Goal: Complete application form

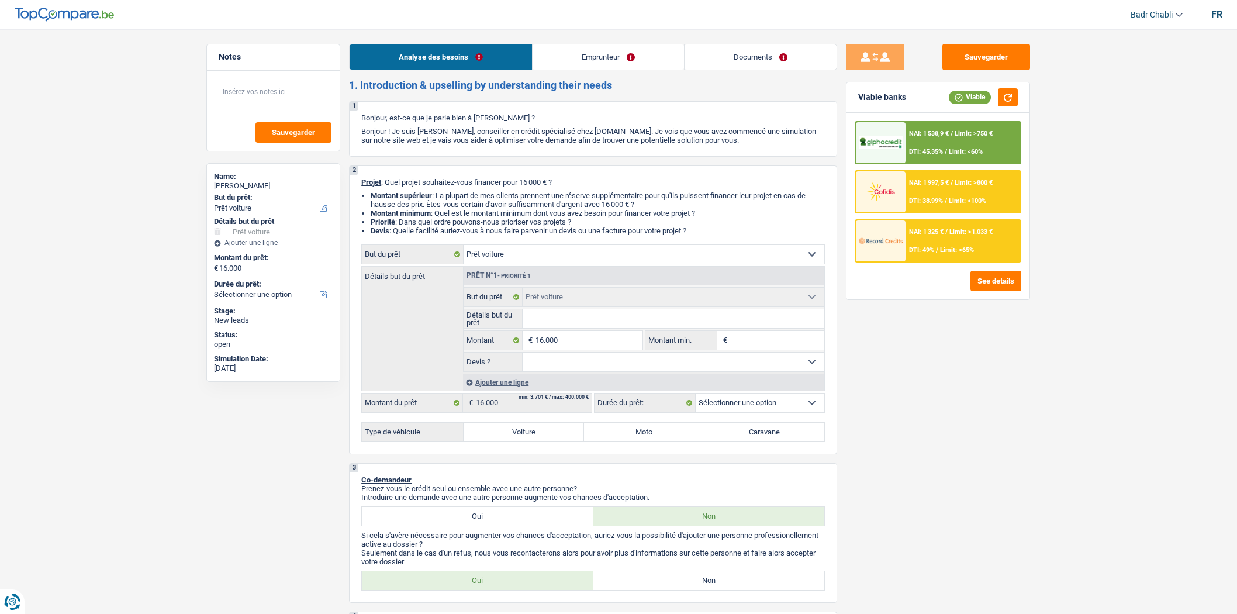
select select "car"
select select "privateEmployee"
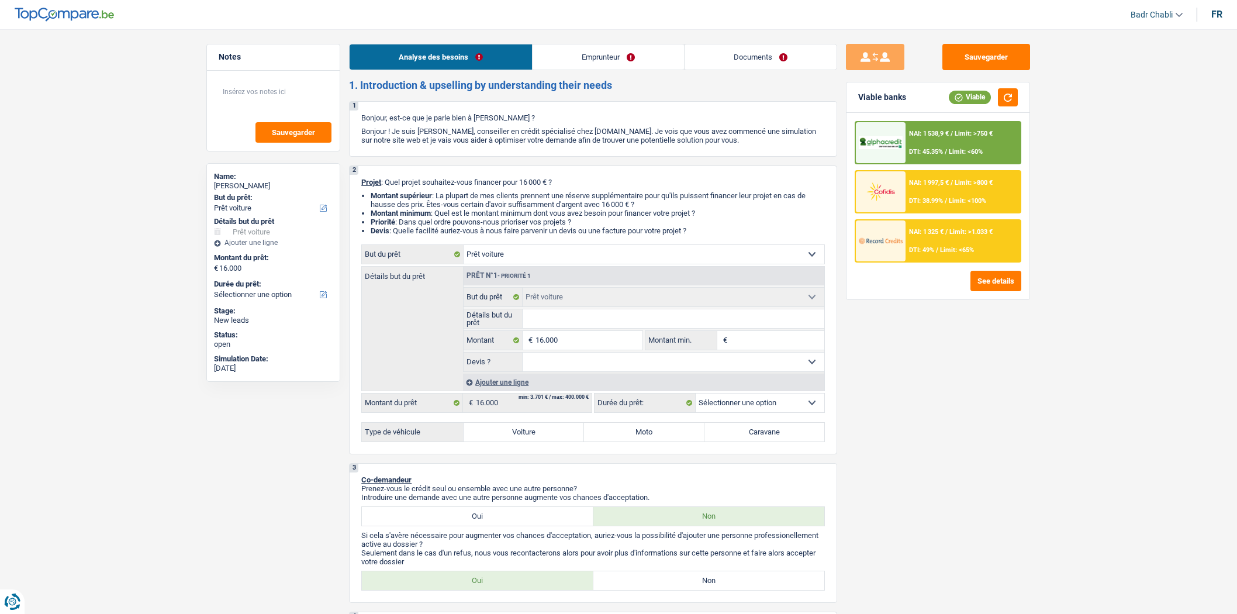
select select "familyAllowances"
select select "netSalary"
select select "mealVouchers"
select select "ownerWithMortgage"
select select "mortgage"
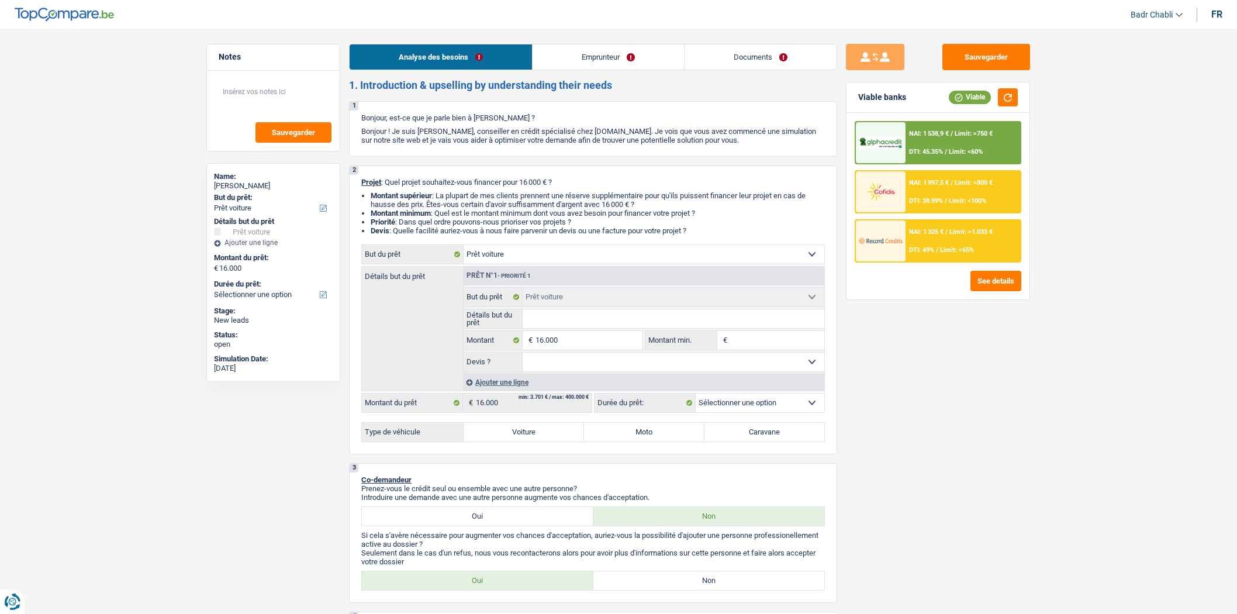
select select "360"
select select "car"
click at [594, 365] on select "Oui Non Non répondu Sélectionner une option" at bounding box center [673, 361] width 302 height 19
click at [596, 364] on select "Oui Non Non répondu Sélectionner une option" at bounding box center [673, 361] width 302 height 19
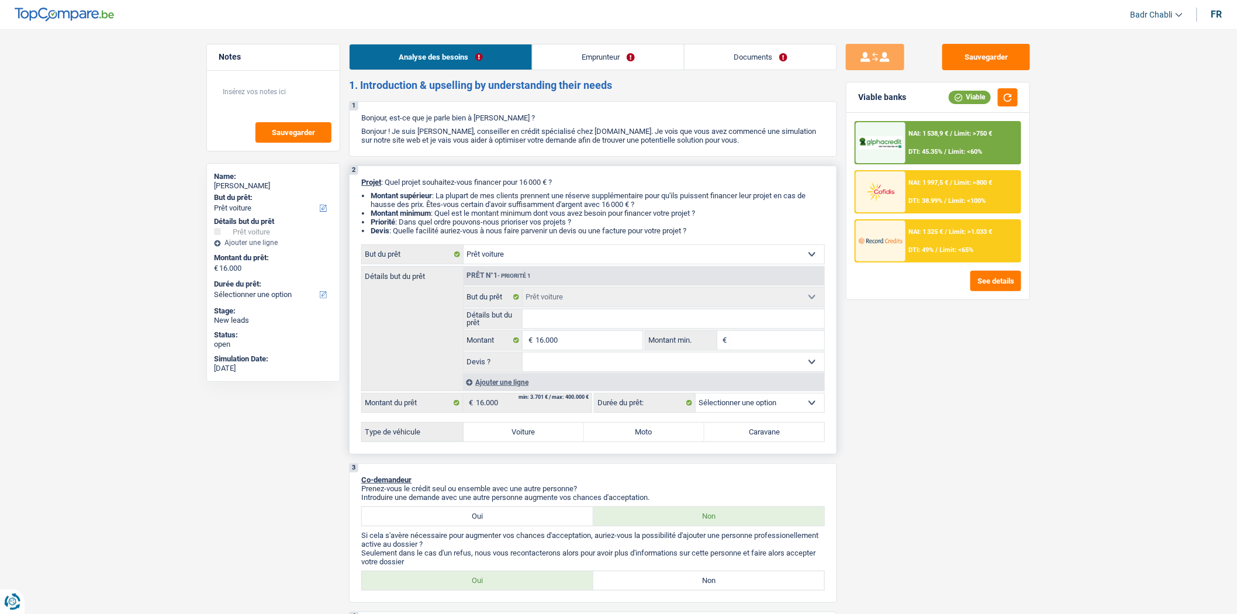
click at [524, 428] on label "Voiture" at bounding box center [523, 432] width 120 height 19
click at [524, 428] on input "Voiture" at bounding box center [523, 432] width 120 height 19
radio input "true"
select select "60"
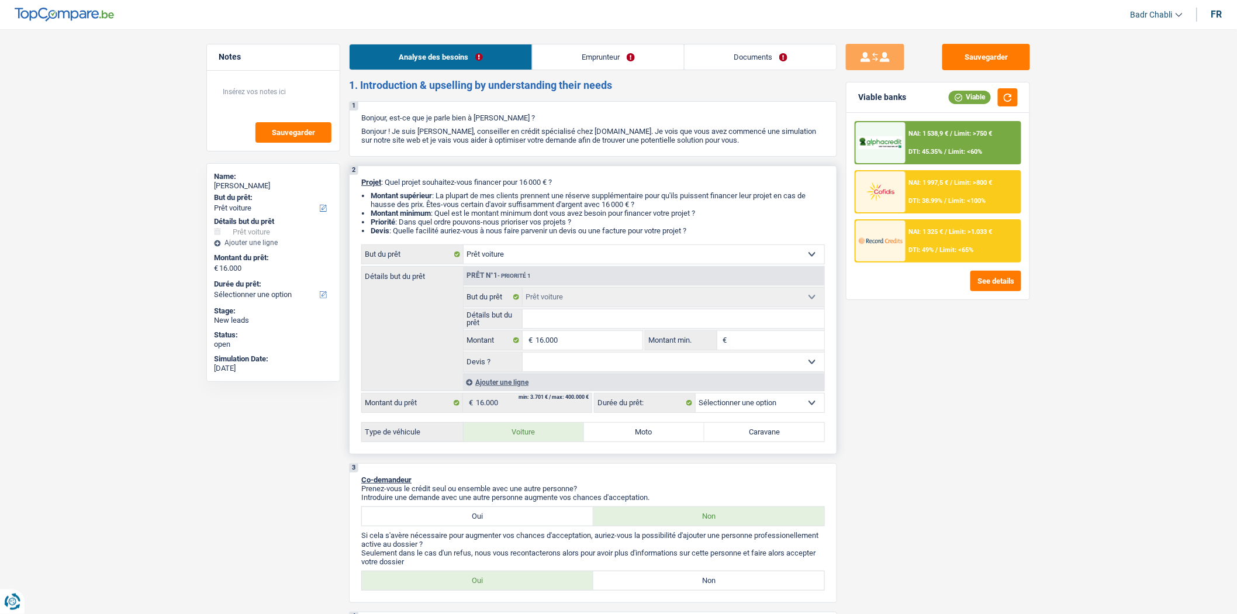
select select "60"
radio input "true"
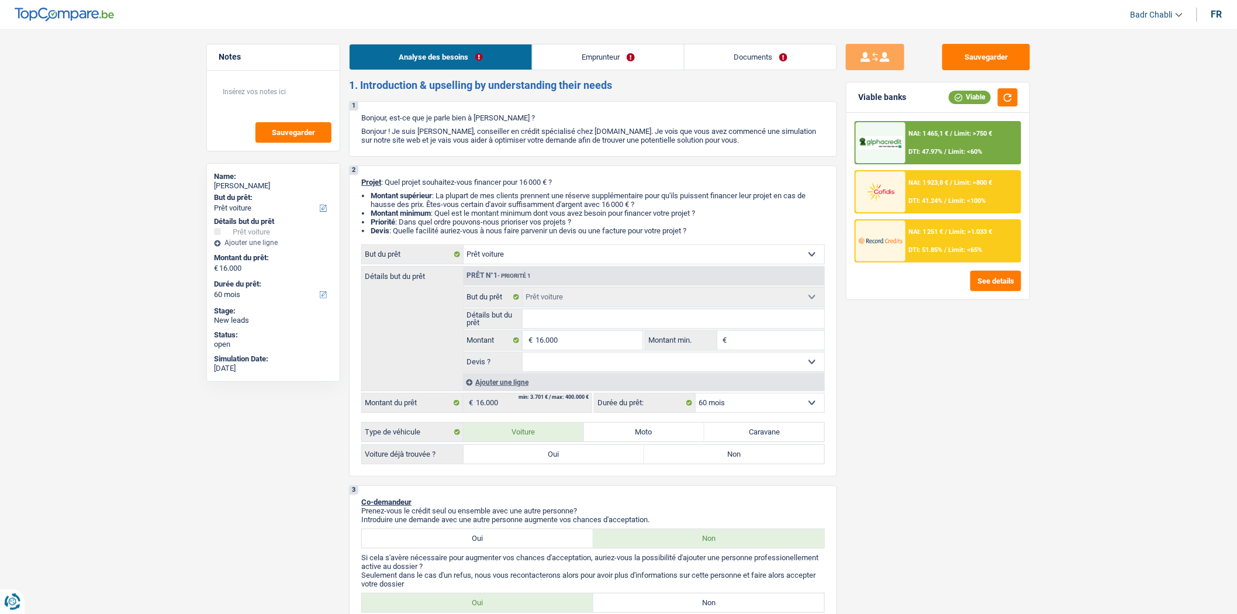
click at [964, 148] on span "Limit: <60%" at bounding box center [966, 152] width 34 height 8
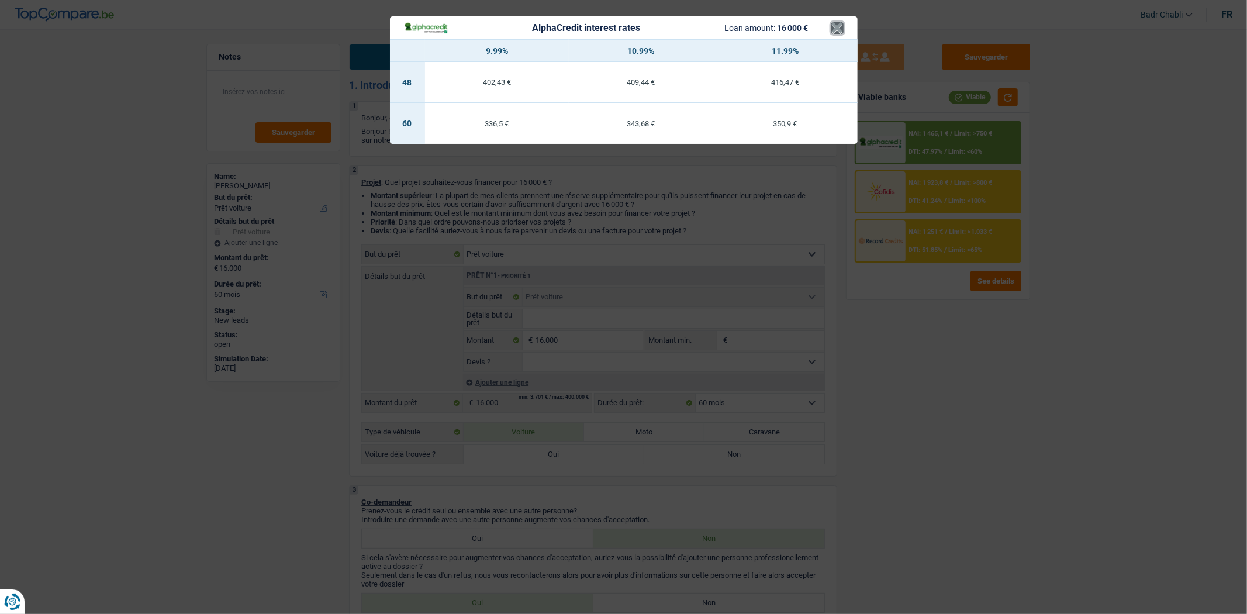
click at [833, 30] on button "×" at bounding box center [837, 28] width 12 height 12
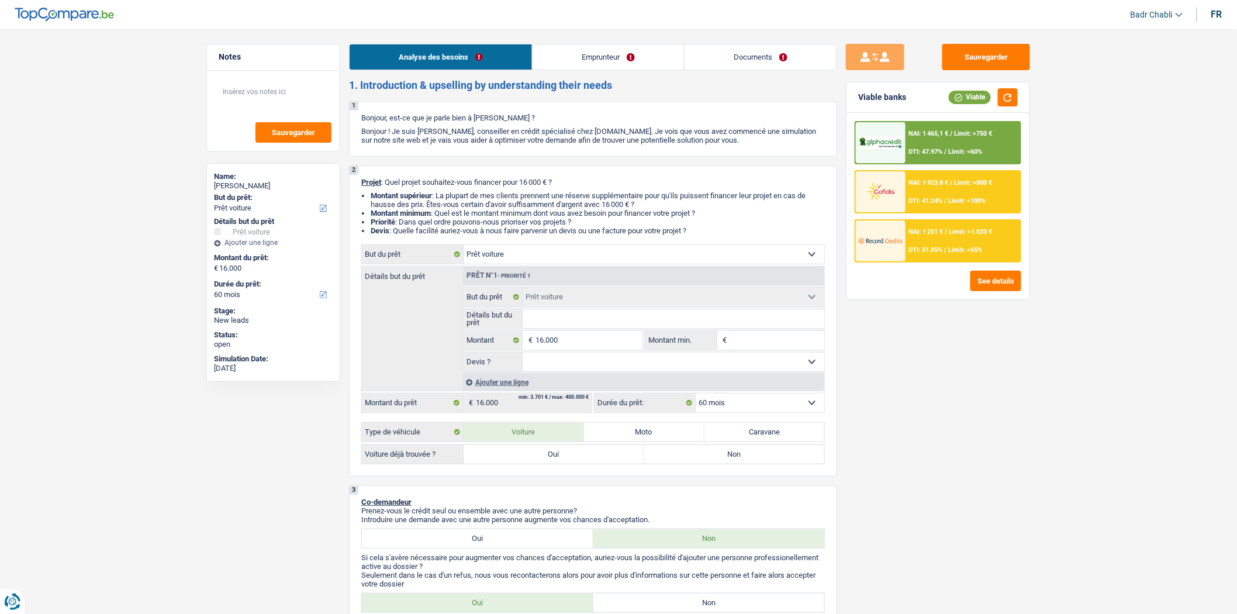
click at [972, 238] on div "NAI: 1 251 € / Limit: >1.033 € DTI: 51.85% / Limit: <65%" at bounding box center [962, 240] width 115 height 41
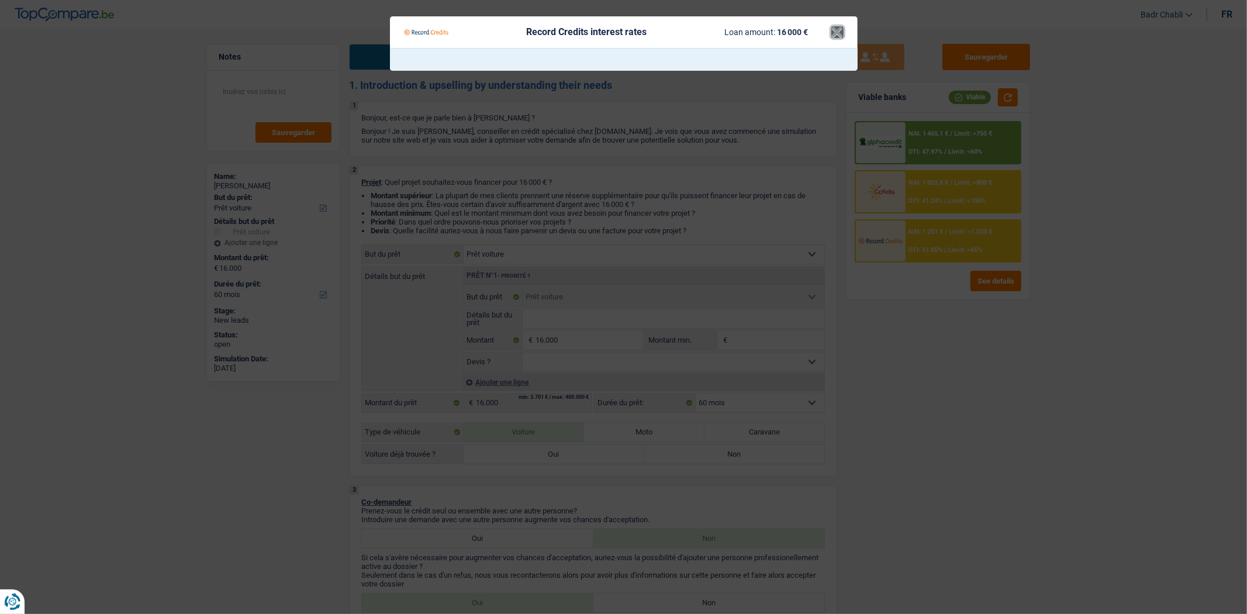
click at [837, 26] on button "×" at bounding box center [837, 32] width 12 height 12
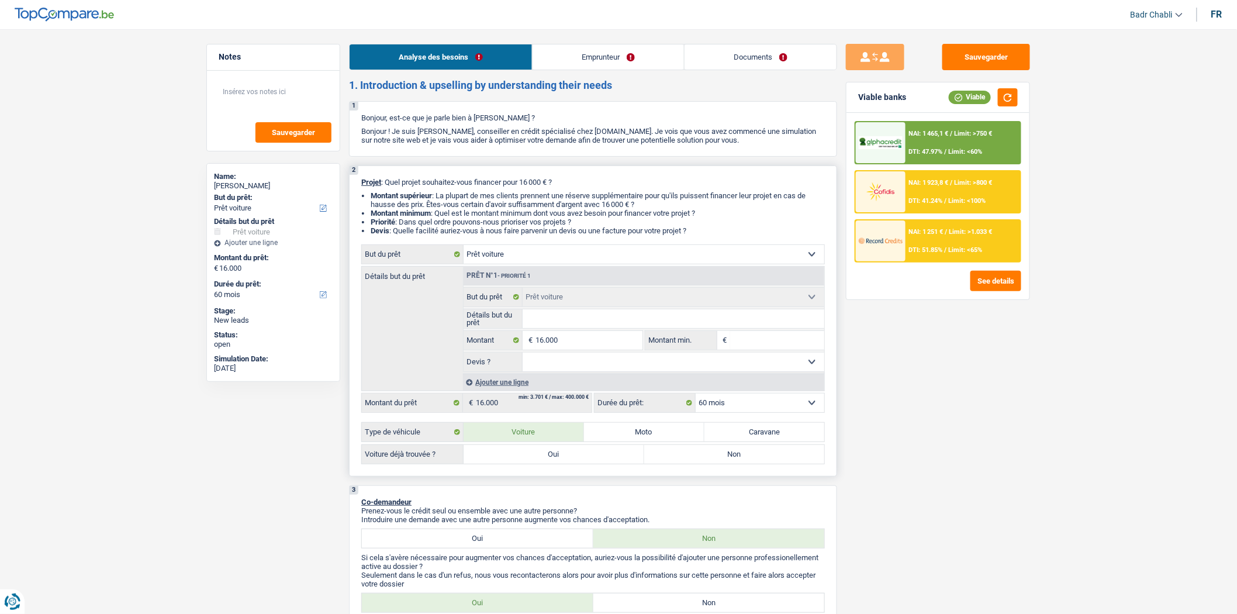
click at [587, 364] on select "Oui Non Non répondu Sélectionner une option" at bounding box center [673, 361] width 302 height 19
select select "false"
click at [522, 355] on select "Oui Non Non répondu Sélectionner une option" at bounding box center [673, 361] width 302 height 19
select select "false"
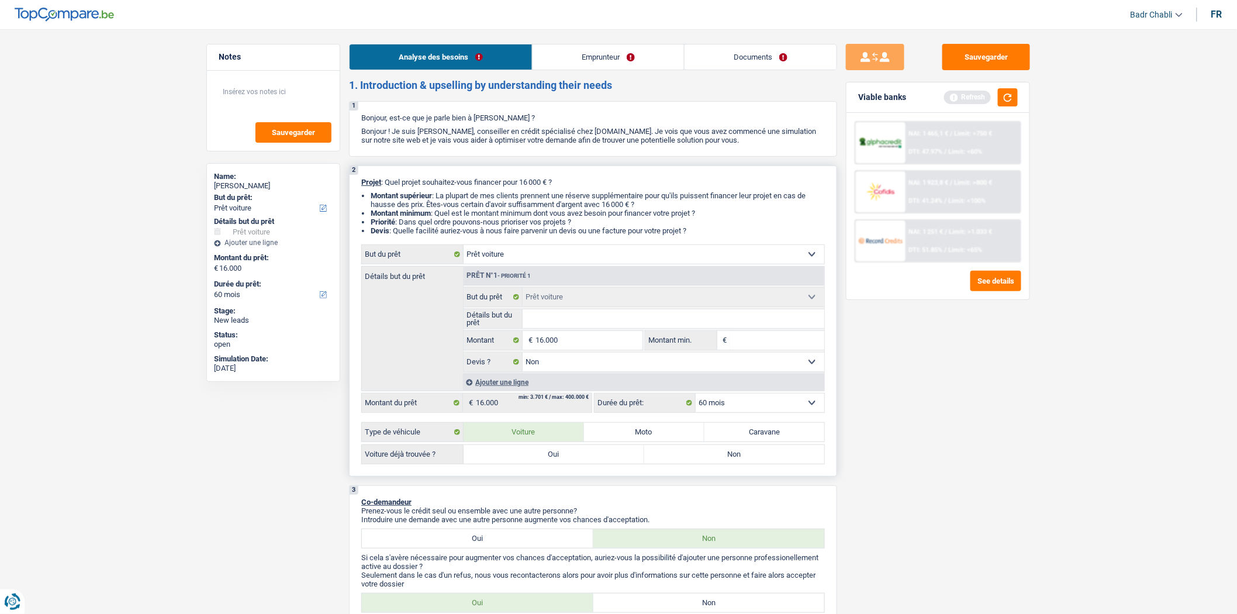
click at [604, 457] on label "Oui" at bounding box center [553, 454] width 181 height 19
click at [604, 457] on input "Oui" at bounding box center [553, 454] width 181 height 19
radio input "true"
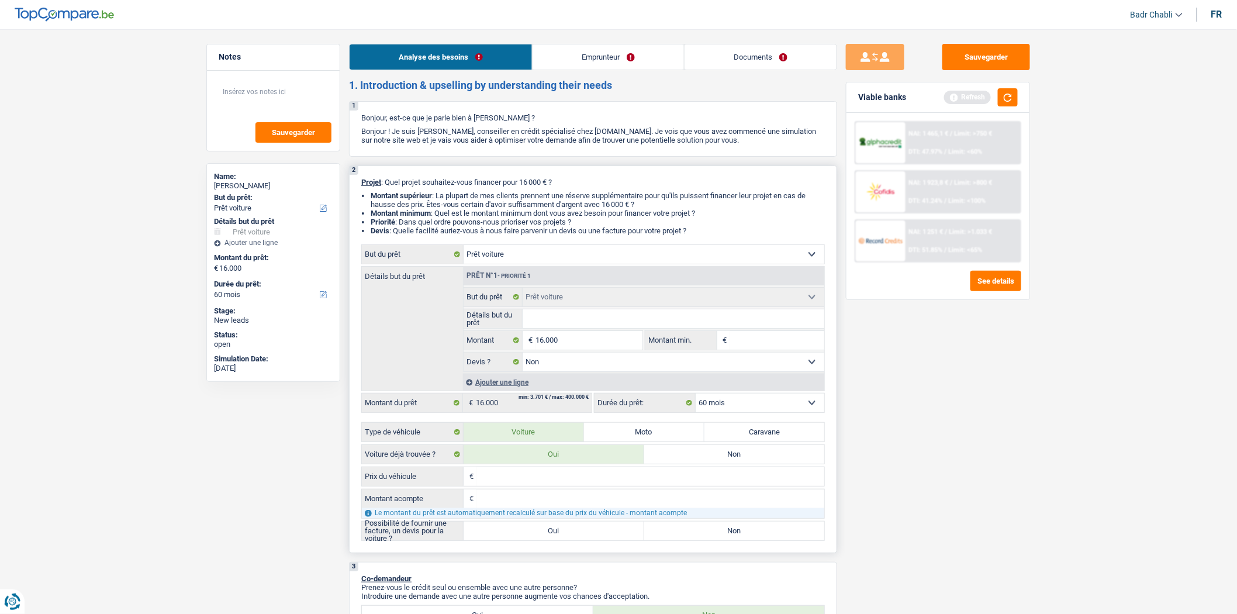
click at [727, 456] on label "Non" at bounding box center [734, 454] width 181 height 19
click at [727, 456] on input "Non" at bounding box center [734, 454] width 181 height 19
radio input "true"
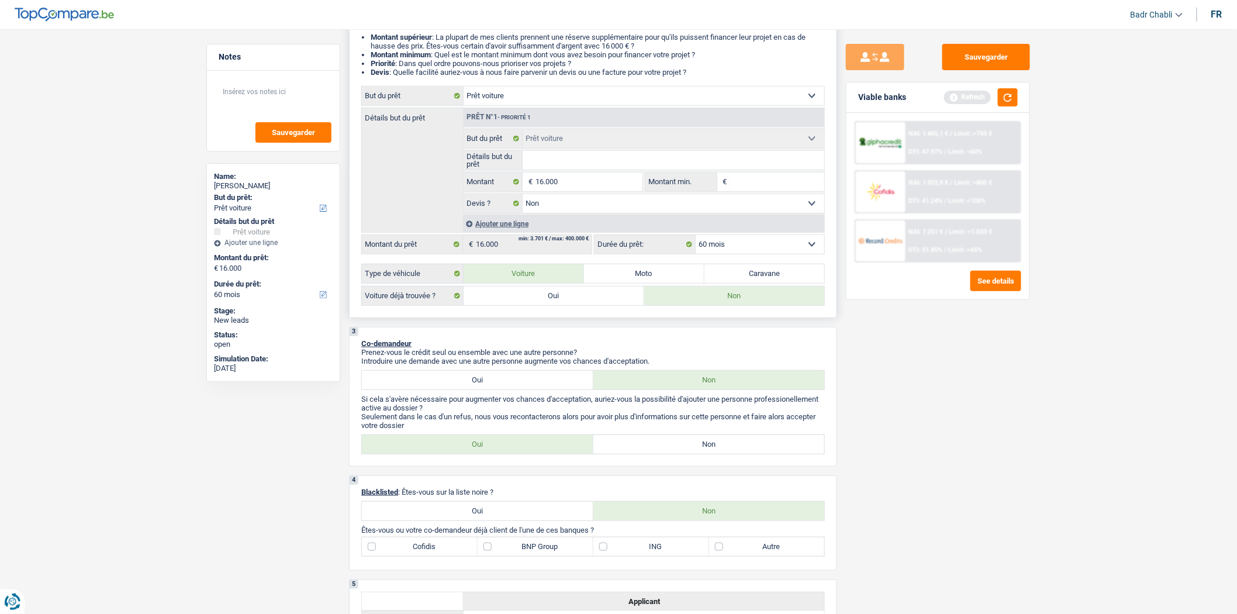
scroll to position [259, 0]
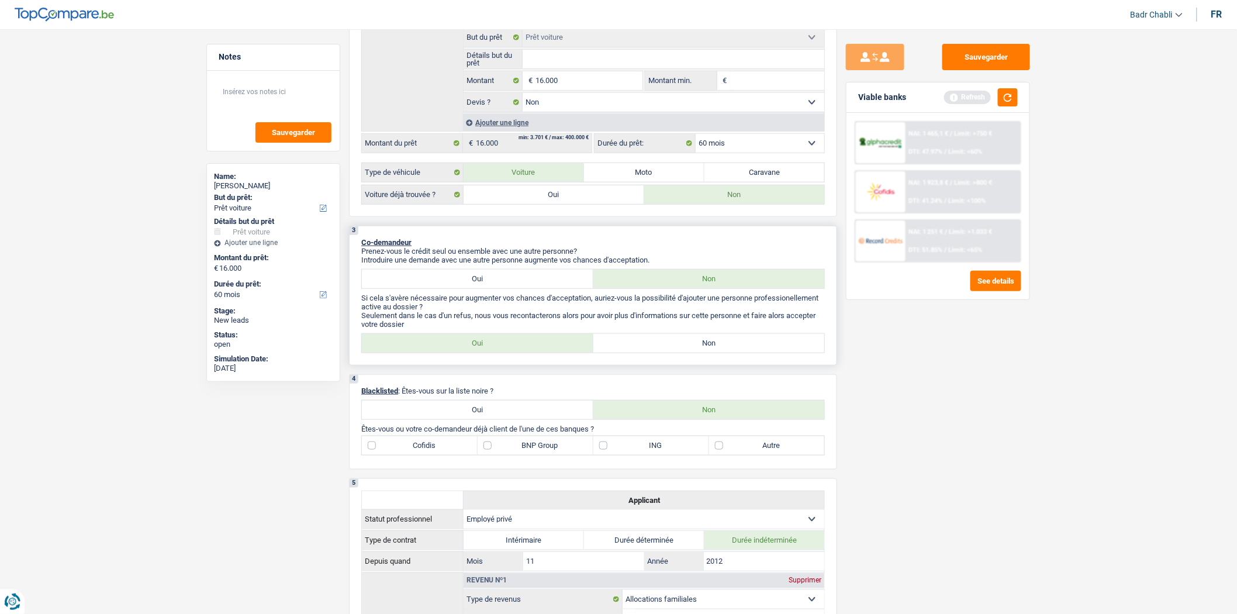
click at [662, 351] on label "Non" at bounding box center [708, 343] width 231 height 19
click at [662, 351] on input "Non" at bounding box center [708, 343] width 231 height 19
radio input "true"
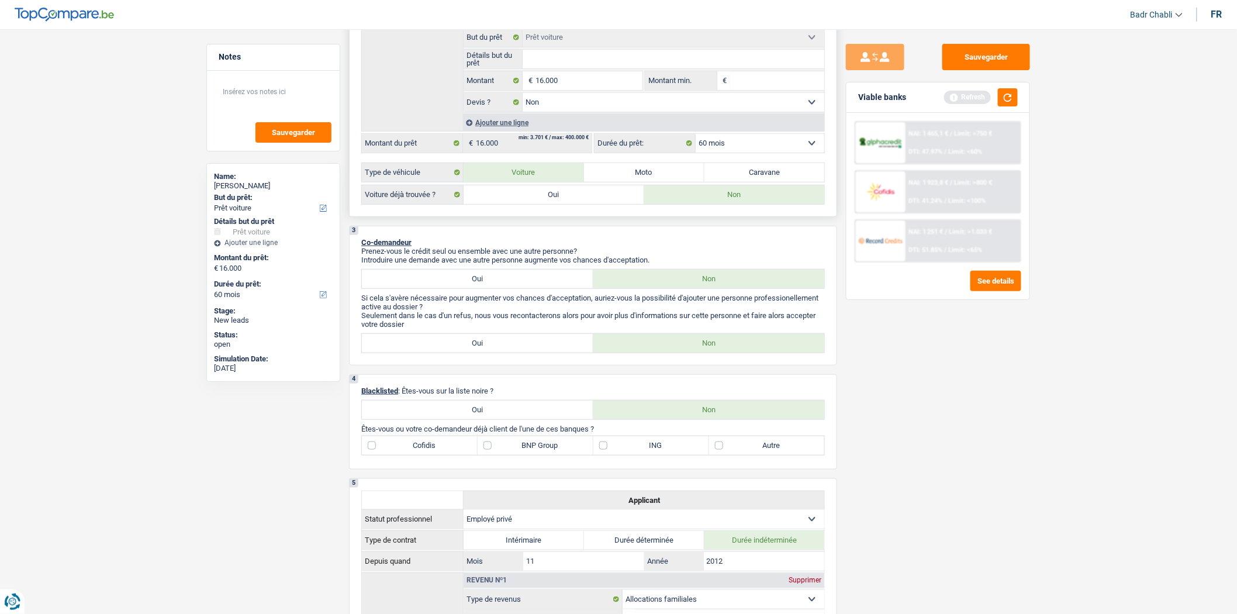
click at [589, 203] on label "Oui" at bounding box center [553, 194] width 181 height 19
click at [589, 203] on input "Oui" at bounding box center [553, 194] width 181 height 19
radio input "true"
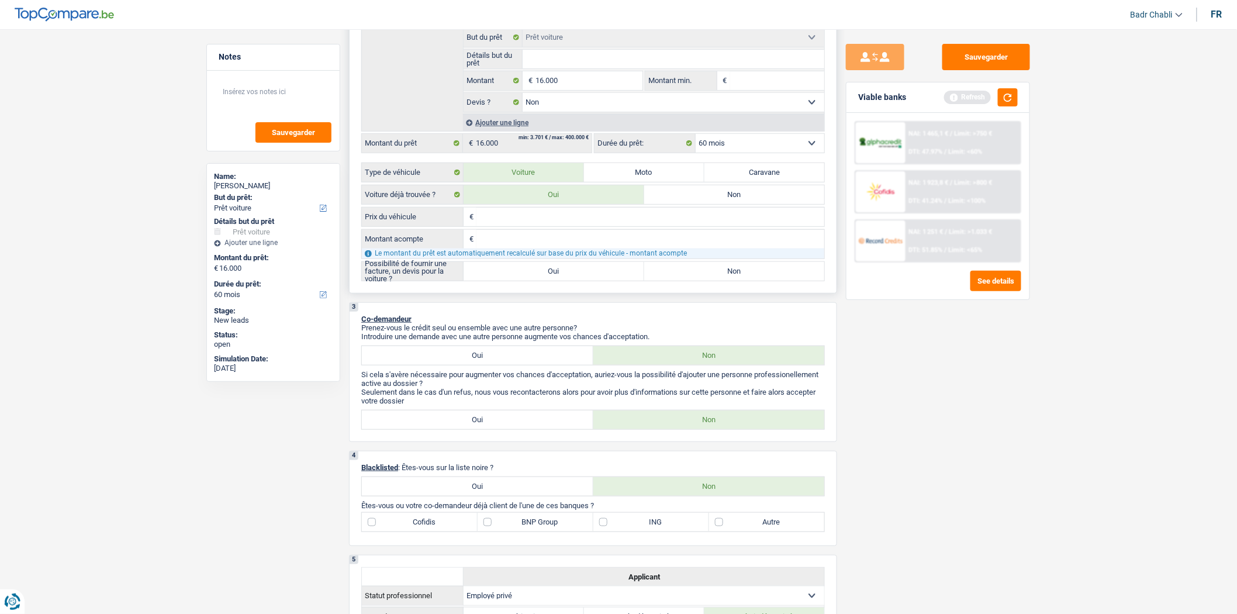
click at [570, 268] on label "Oui" at bounding box center [553, 271] width 181 height 19
click at [570, 268] on input "Oui" at bounding box center [553, 271] width 181 height 19
radio input "true"
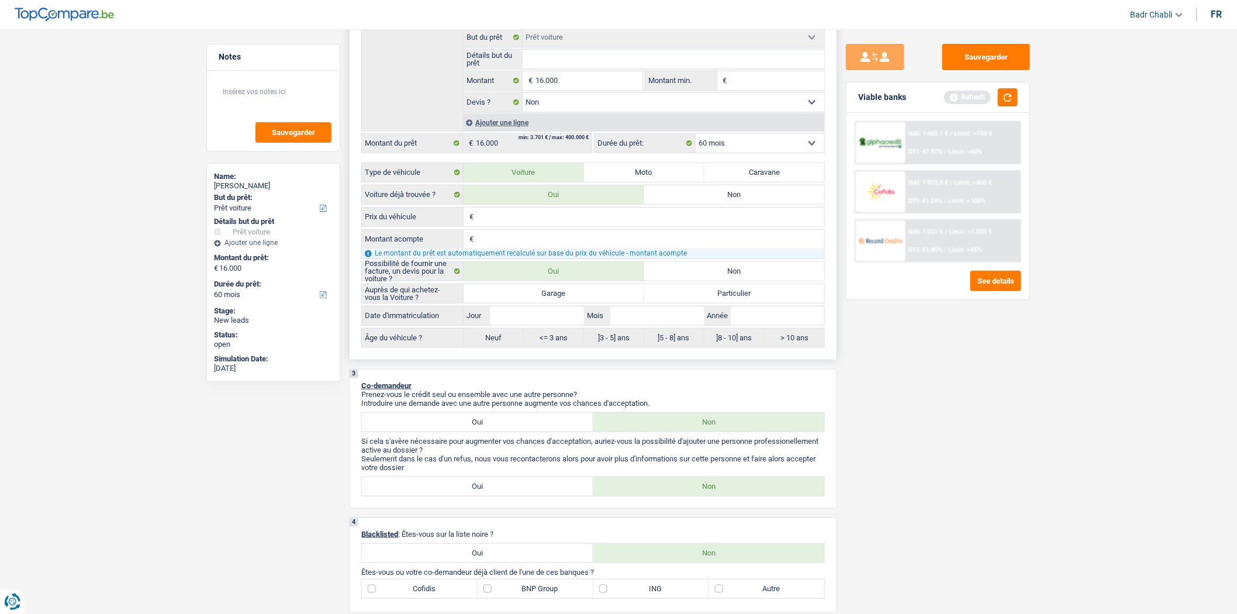
click at [566, 299] on label "Garage" at bounding box center [553, 293] width 181 height 19
click at [566, 299] on input "Garage" at bounding box center [553, 293] width 181 height 19
radio input "true"
click at [558, 319] on input "Jour" at bounding box center [537, 315] width 94 height 19
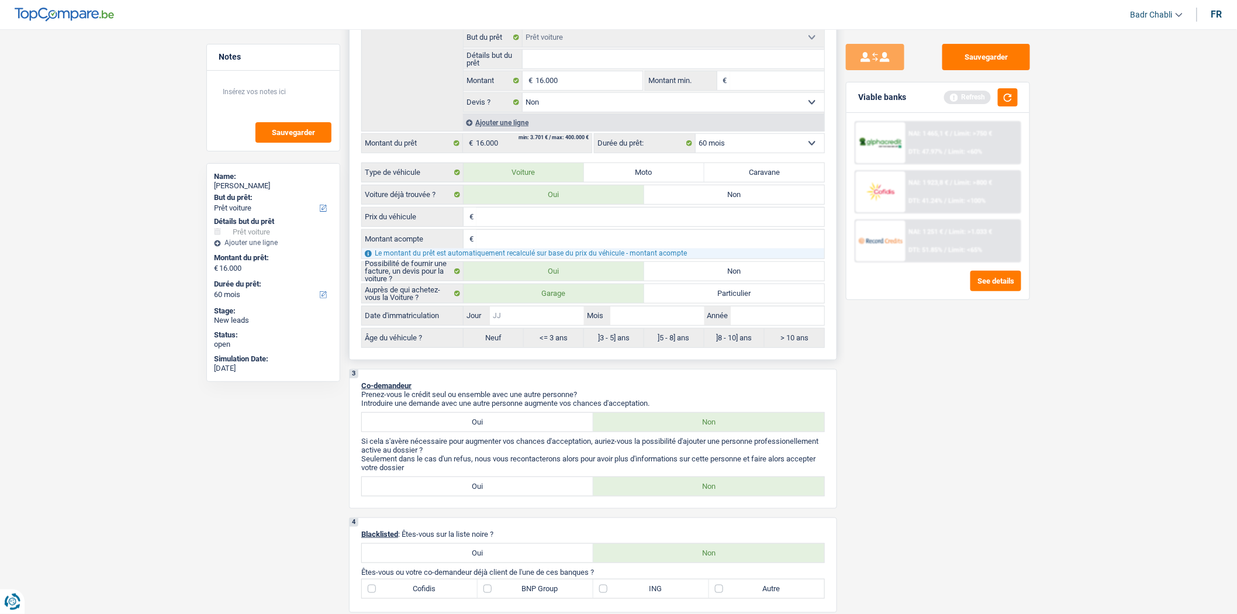
type input "0"
type input "01"
type input "0"
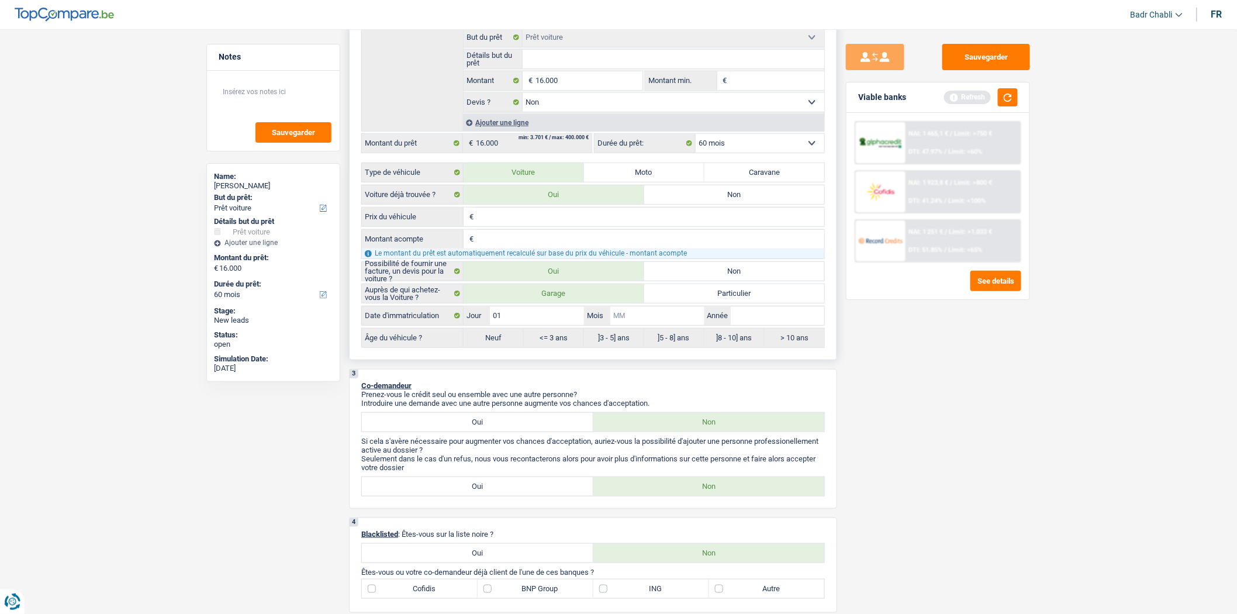
type input "0"
type input "01"
type input "2"
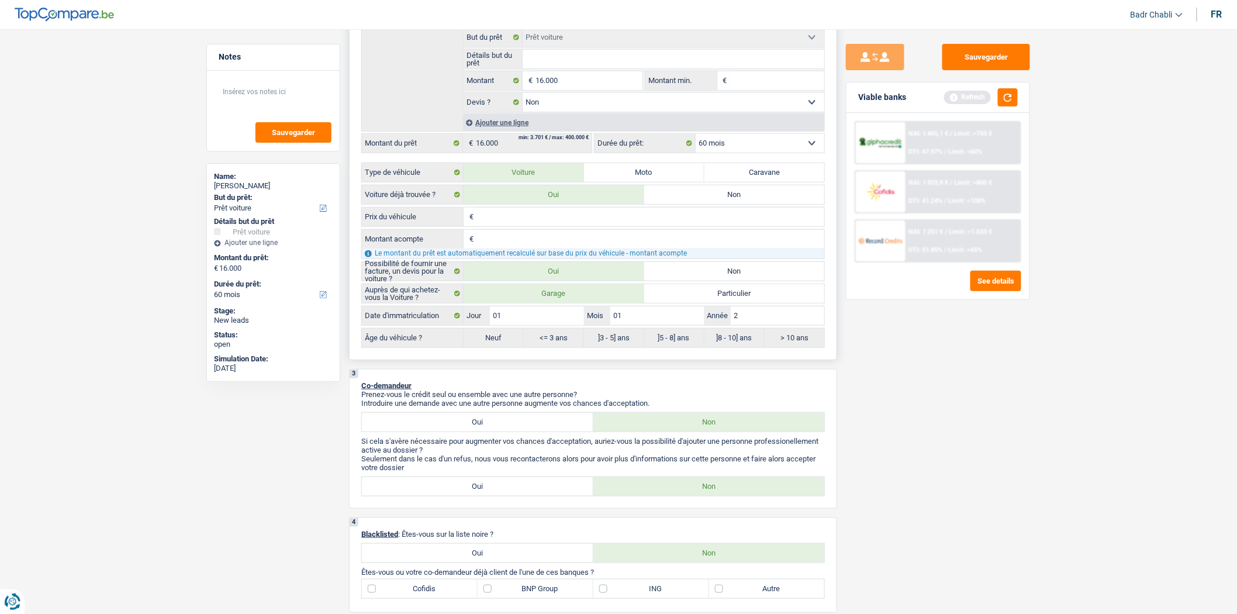
type input "20"
type input "201"
type input "2018"
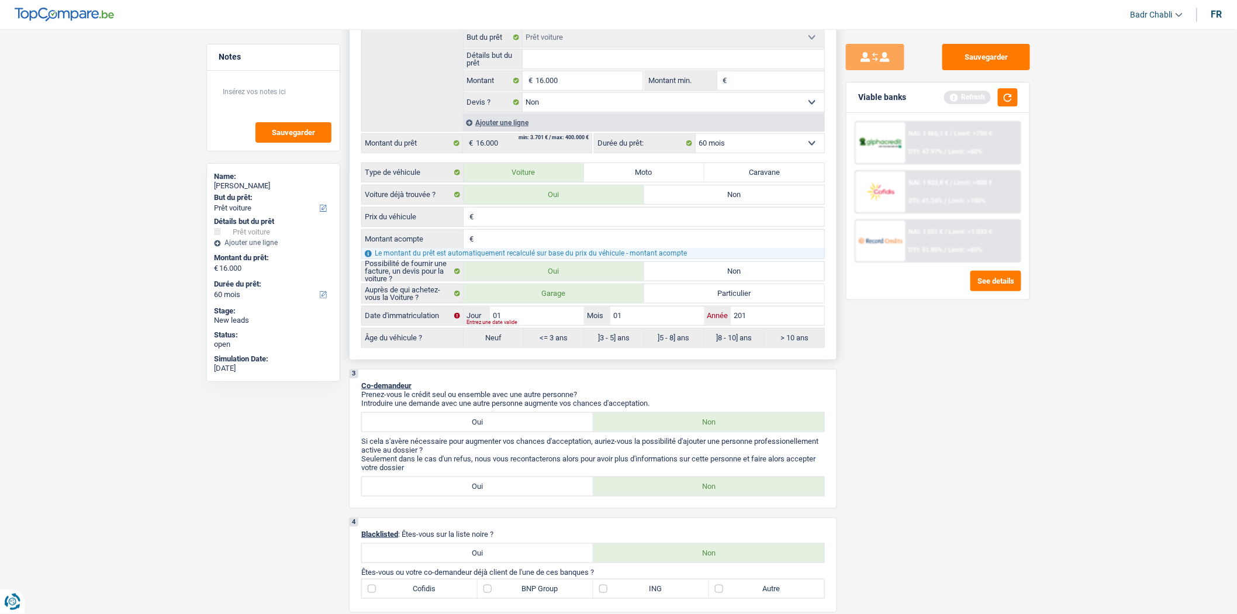
type input "2018"
radio input "false"
radio input "true"
click at [1009, 94] on button "button" at bounding box center [1008, 97] width 20 height 18
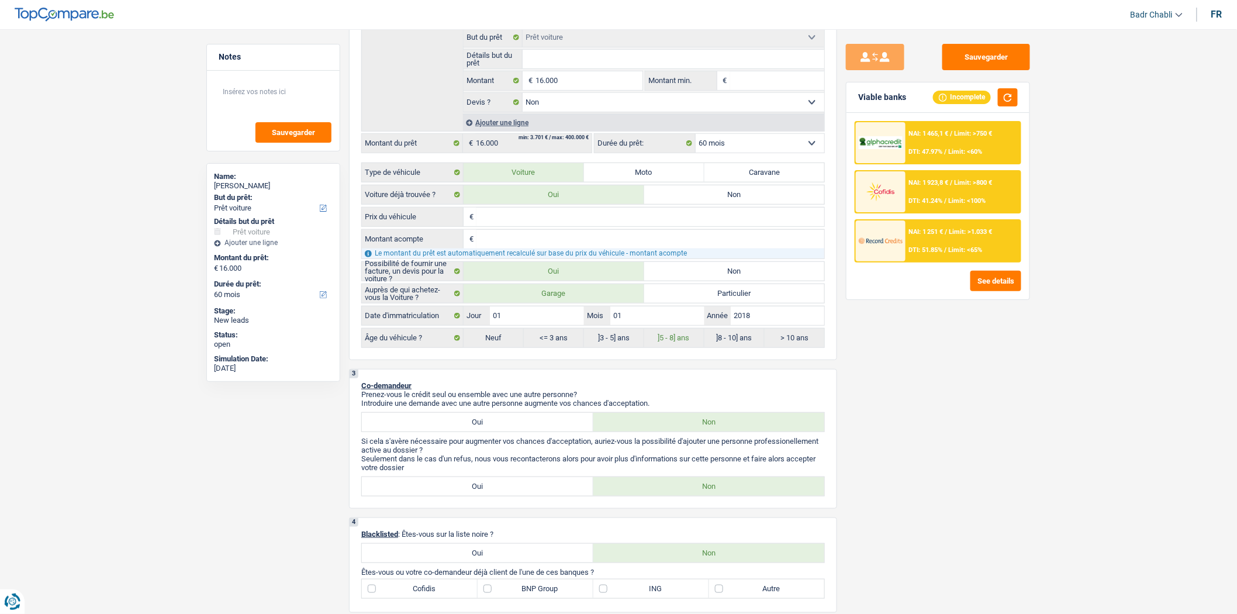
click at [957, 234] on div "NAI: 1 251 € / Limit: >1.033 € DTI: 51.85% / Limit: <65%" at bounding box center [962, 240] width 115 height 41
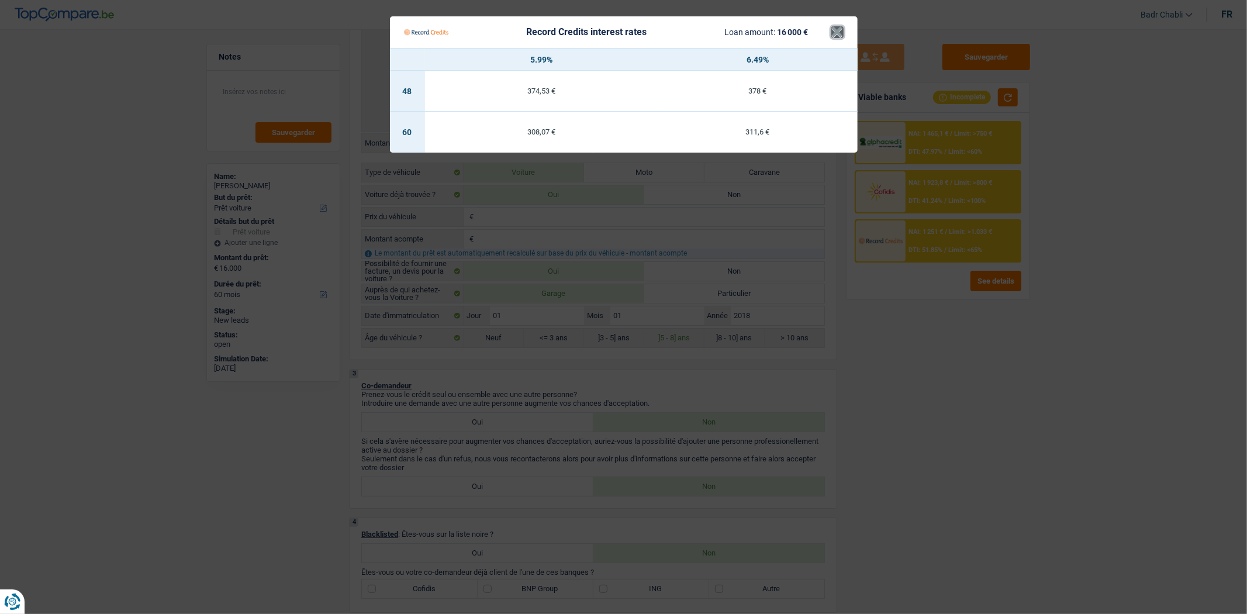
click at [836, 28] on button "×" at bounding box center [837, 32] width 12 height 12
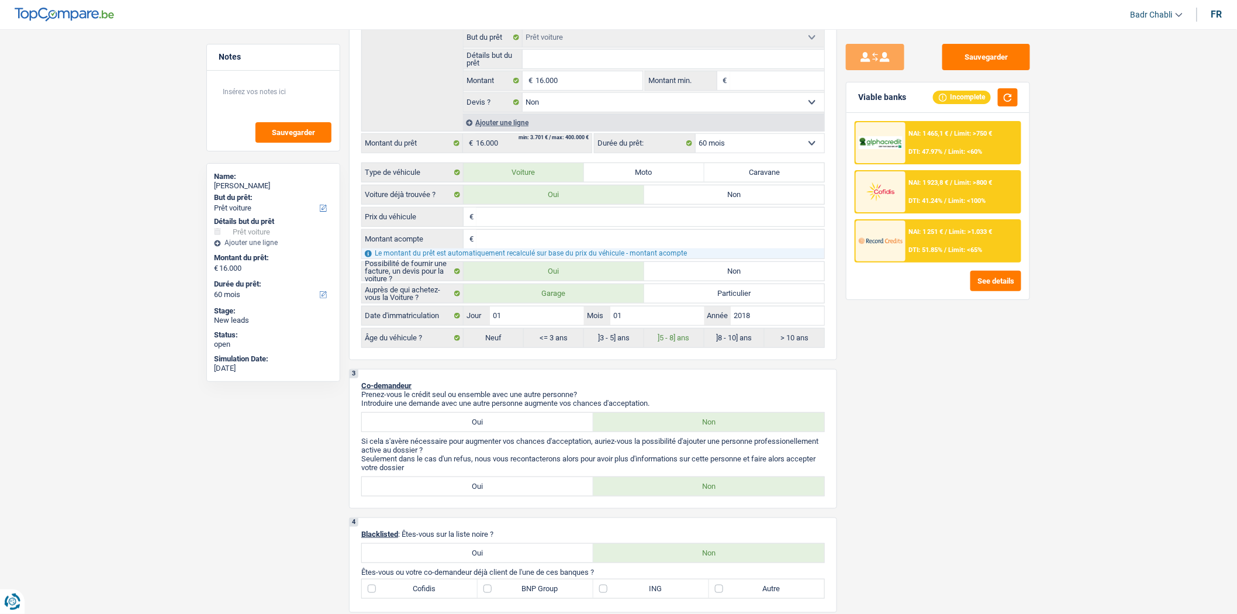
click at [951, 223] on div "NAI: 1 251 € / Limit: >1.033 € DTI: 51.85% / Limit: <65%" at bounding box center [962, 240] width 115 height 41
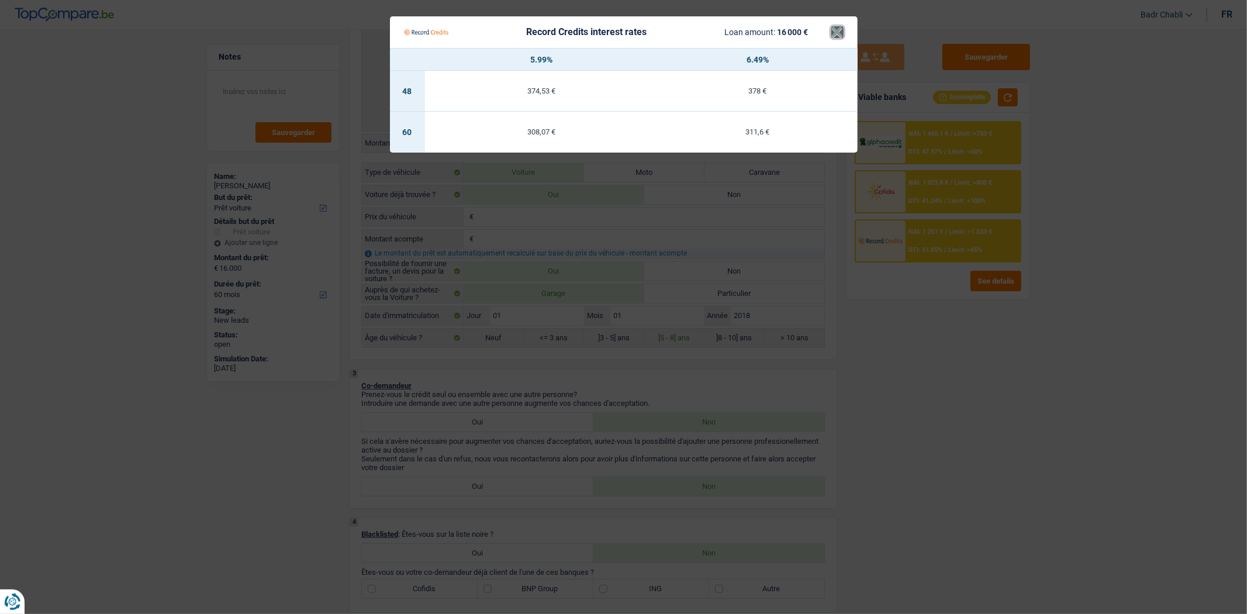
click at [840, 31] on button "×" at bounding box center [837, 32] width 12 height 12
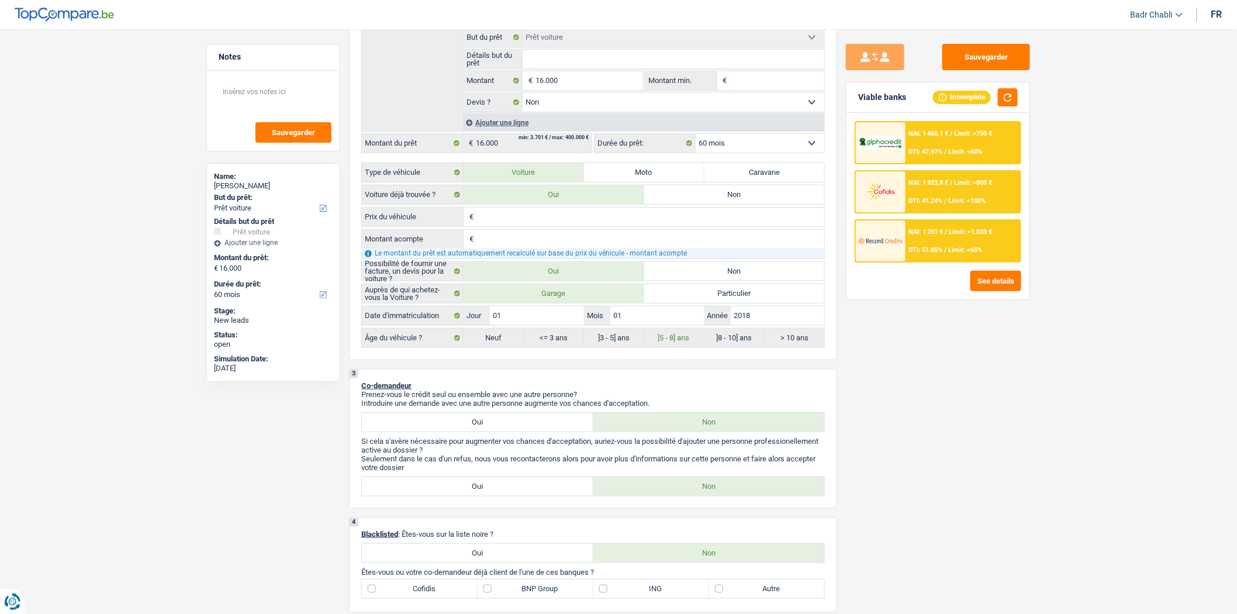
click at [962, 139] on div "NAI: 1 465,1 € / Limit: >750 € DTI: 47.97% / Limit: <60%" at bounding box center [962, 142] width 115 height 41
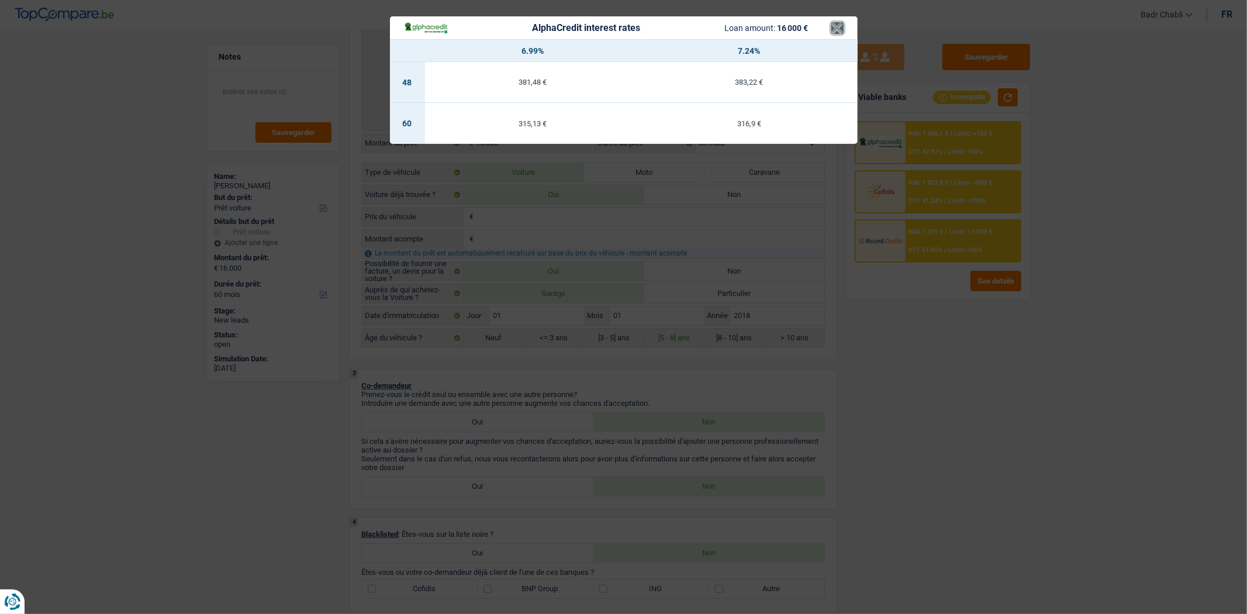
click at [839, 25] on button "×" at bounding box center [837, 28] width 12 height 12
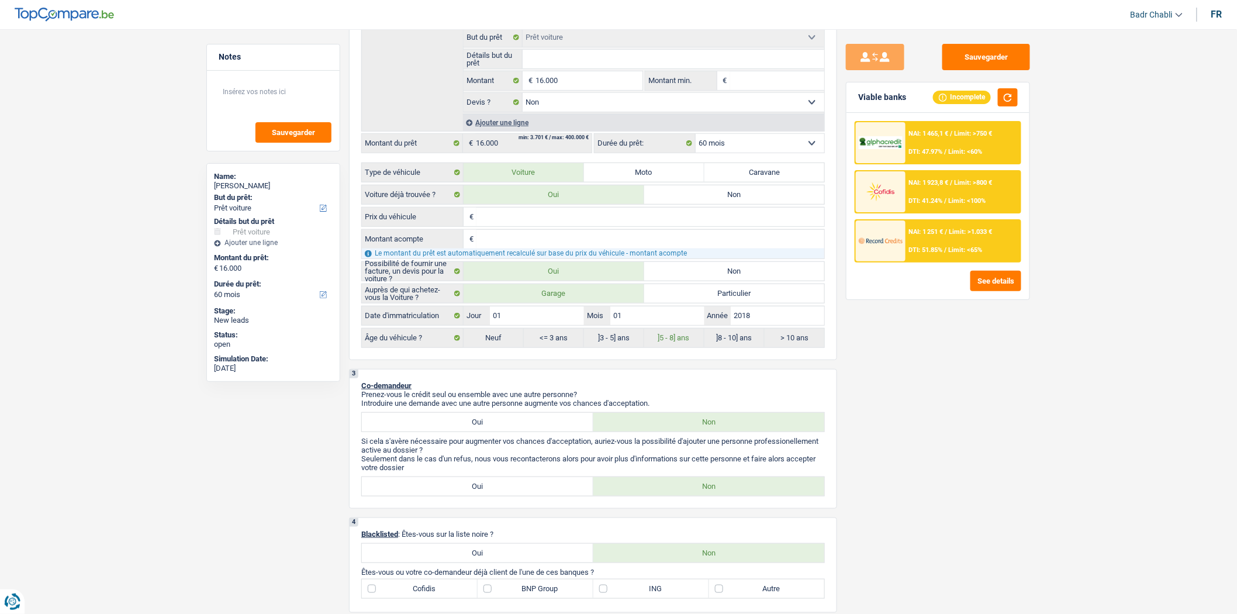
click at [955, 79] on div "Sauvegarder Viable banks Incomplete NAI: 1 465,1 € / Limit: >750 € DTI: 47.97% …" at bounding box center [938, 318] width 202 height 548
click at [971, 63] on button "Sauvegarder" at bounding box center [986, 57] width 88 height 26
